Goal: Information Seeking & Learning: Learn about a topic

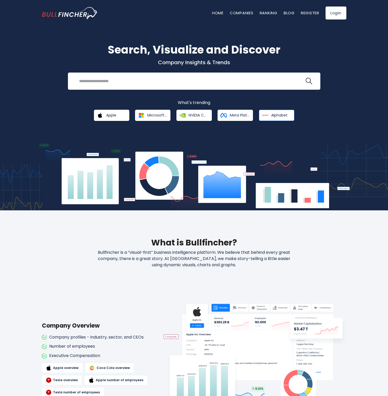
click at [281, 116] on span "Alphabet" at bounding box center [279, 115] width 16 height 5
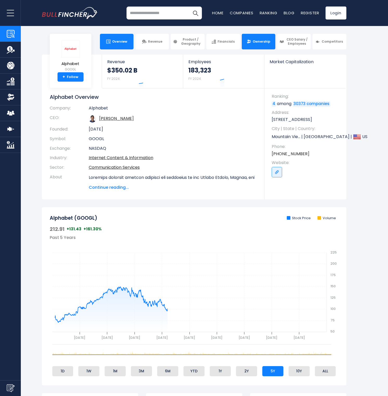
click at [266, 39] on link "Ownership" at bounding box center [259, 42] width 34 height 16
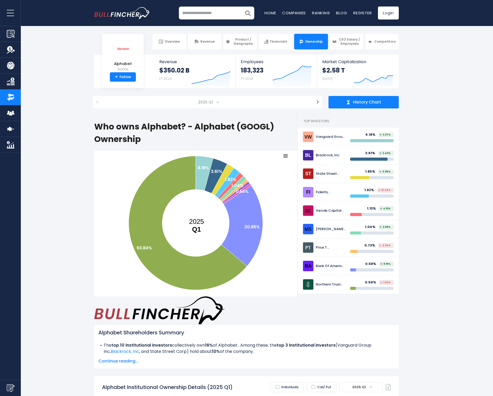
click at [287, 155] on icon at bounding box center [285, 156] width 4 height 3
click at [365, 106] on div "History Chart" at bounding box center [363, 102] width 70 height 12
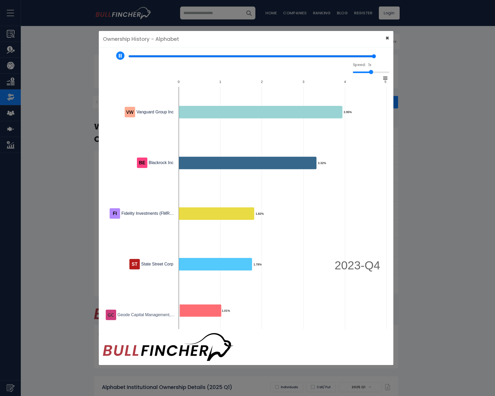
click at [387, 42] on span "×" at bounding box center [388, 38] width 4 height 9
type input "*"
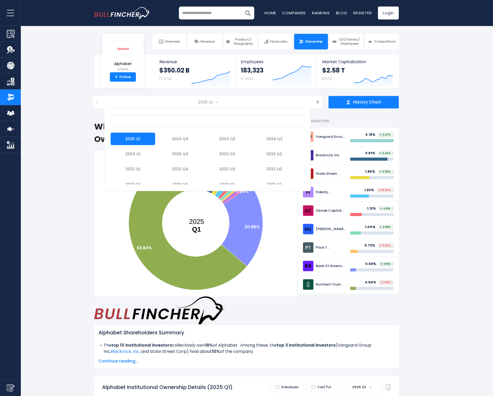
click at [213, 101] on span "2025 Q1" at bounding box center [206, 102] width 20 height 7
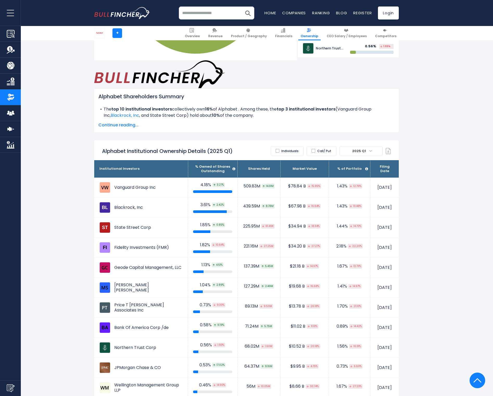
click at [322, 146] on label "Call/ Put" at bounding box center [321, 151] width 30 height 10
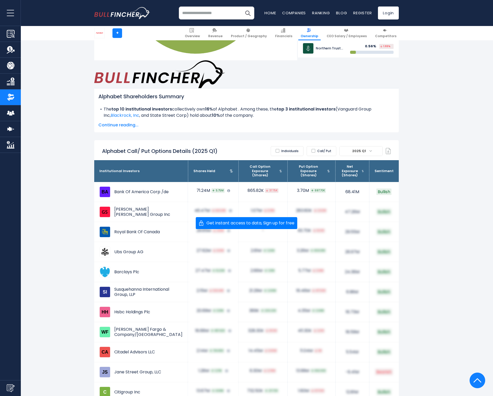
click at [291, 146] on label "Individuals" at bounding box center [286, 151] width 33 height 10
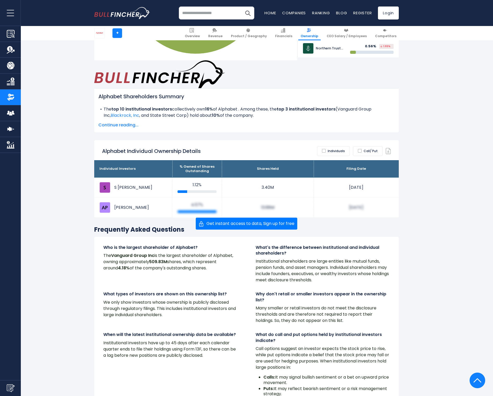
click at [12, 15] on button "open menu" at bounding box center [10, 13] width 21 height 26
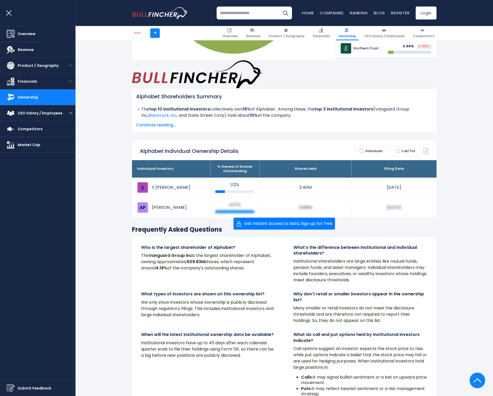
click at [69, 112] on button "open menu" at bounding box center [71, 113] width 9 height 3
click at [19, 137] on link "Org Chart" at bounding box center [17, 136] width 18 height 5
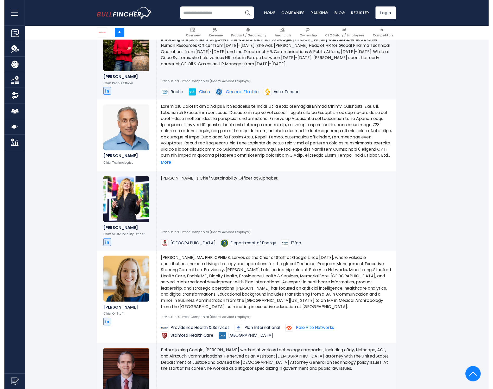
scroll to position [452, 0]
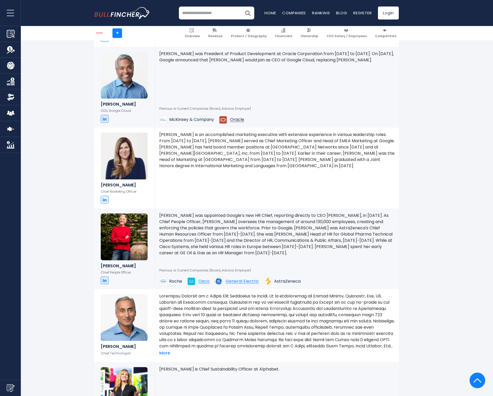
click at [237, 119] on span "Oracle" at bounding box center [237, 120] width 14 height 4
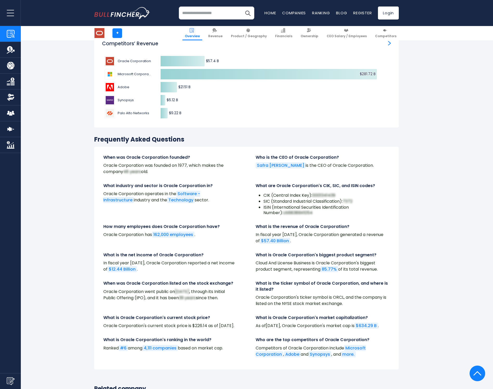
scroll to position [1682, 0]
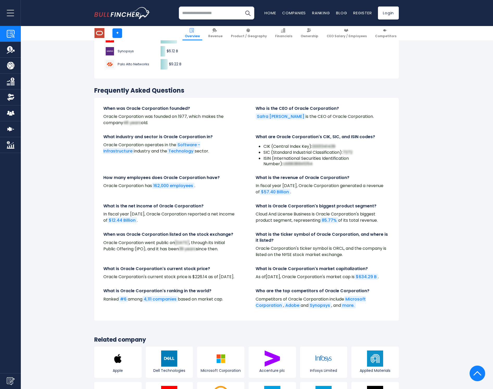
drag, startPoint x: 256, startPoint y: 193, endPoint x: 385, endPoint y: 203, distance: 129.3
click at [385, 211] on p "Cloud And License Business is Oracle Corporation's biggest product segment, rep…" at bounding box center [322, 217] width 134 height 12
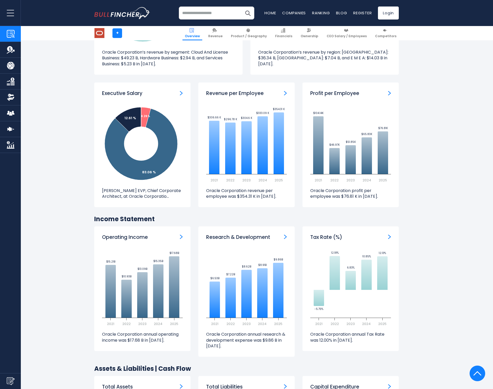
scroll to position [0, 0]
